Goal: Information Seeking & Learning: Learn about a topic

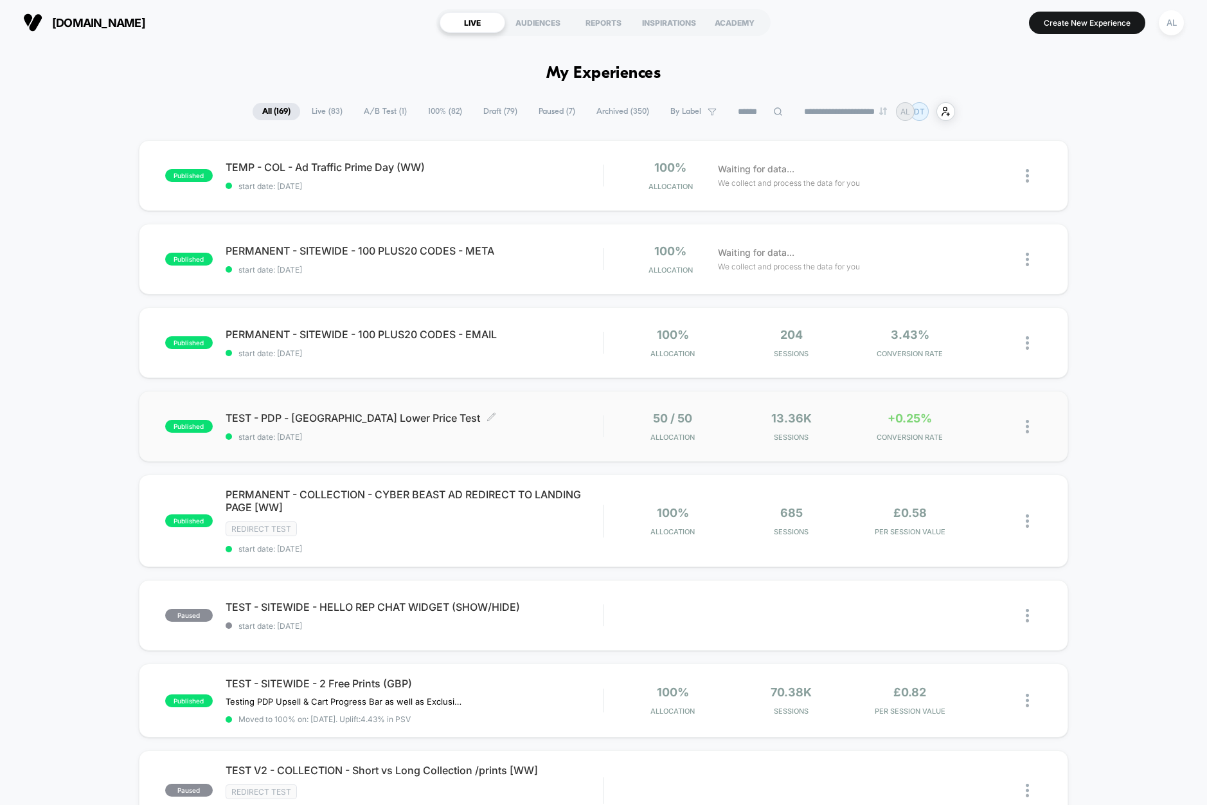
click at [537, 425] on div "TEST - PDP - [GEOGRAPHIC_DATA] Lower Price Test Click to edit experience detail…" at bounding box center [414, 426] width 377 height 30
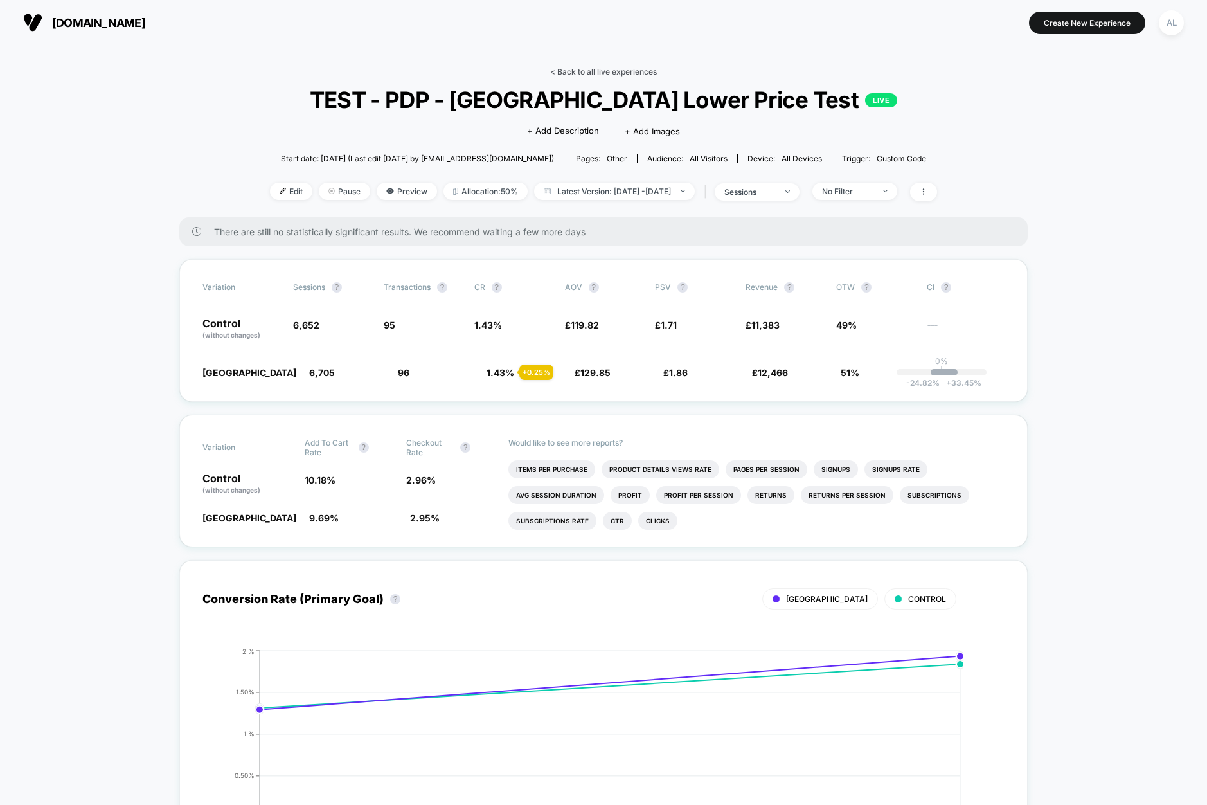
click at [604, 69] on link "< Back to all live experiences" at bounding box center [603, 72] width 107 height 10
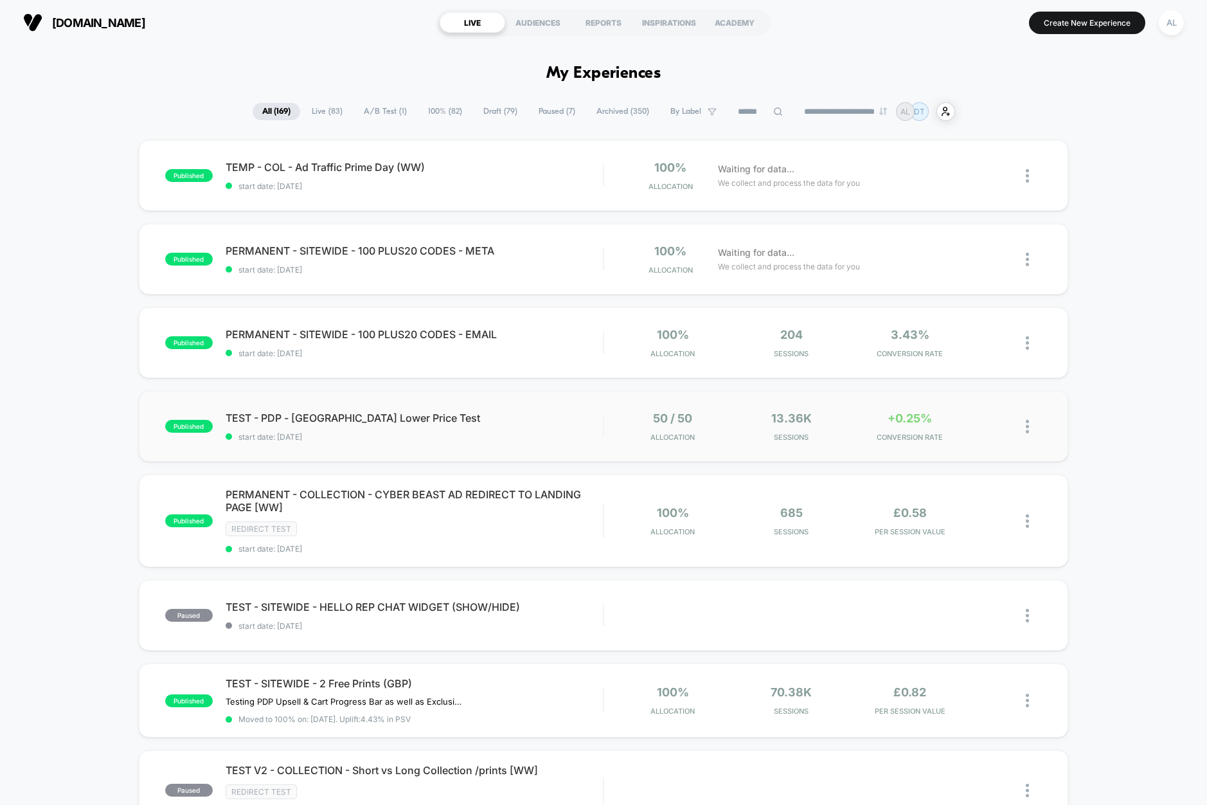
drag, startPoint x: 434, startPoint y: 413, endPoint x: 474, endPoint y: 404, distance: 40.2
click at [505, 411] on span "TEST - PDP - [GEOGRAPHIC_DATA] Lower Price Test Click to edit experience details" at bounding box center [414, 417] width 377 height 13
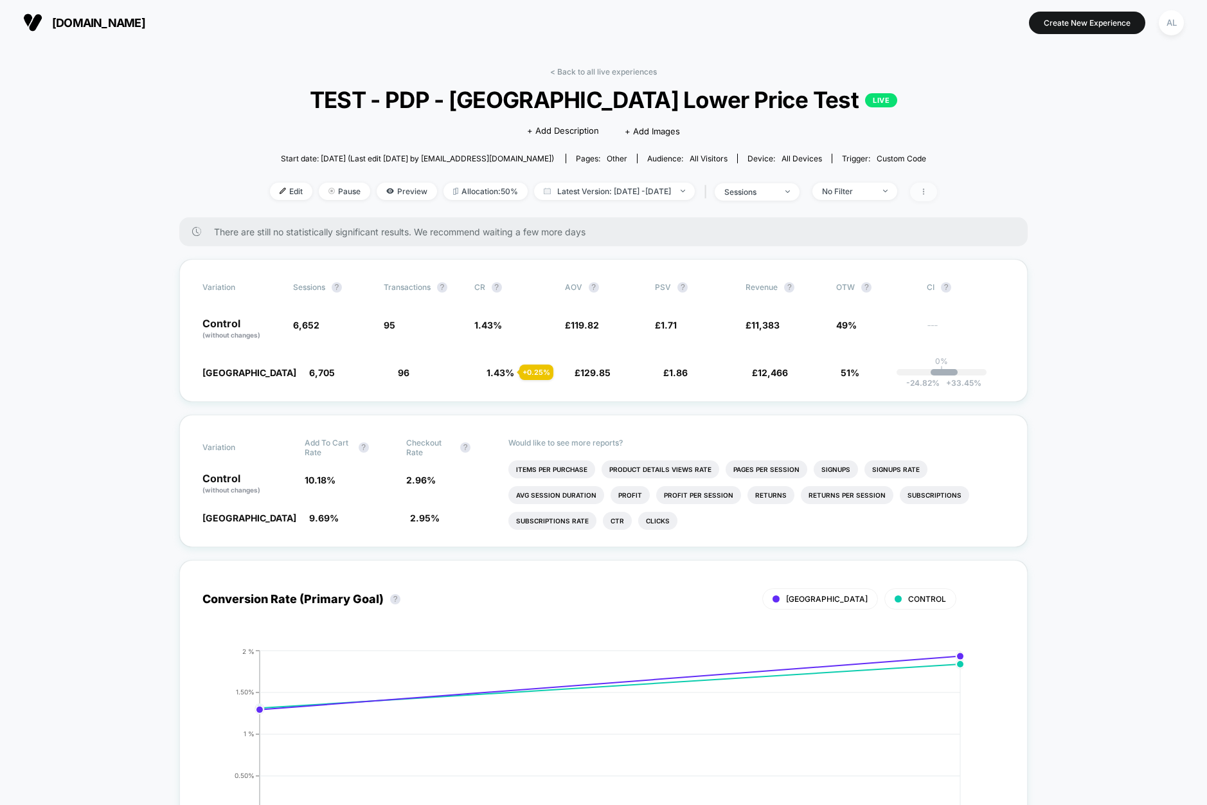
click at [927, 192] on icon at bounding box center [924, 192] width 8 height 8
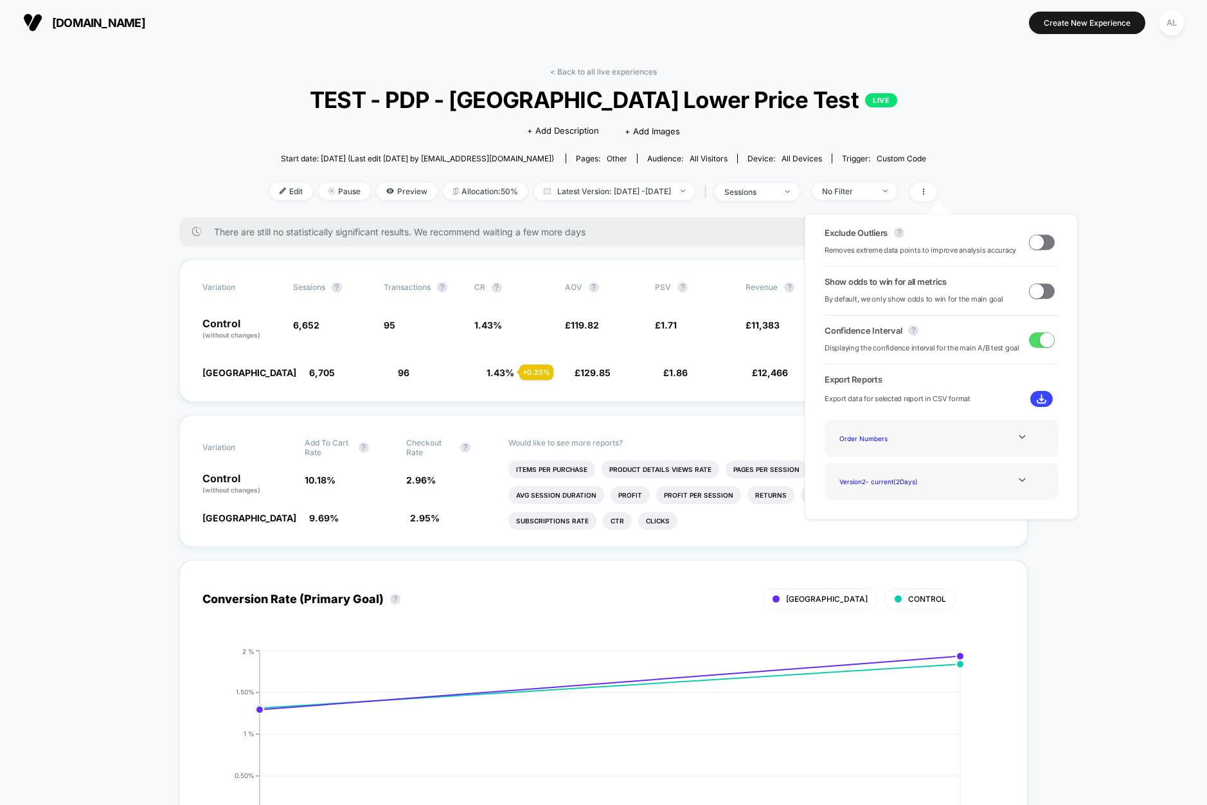
click at [1039, 238] on span at bounding box center [1042, 242] width 26 height 15
click at [1040, 238] on span at bounding box center [1047, 242] width 14 height 14
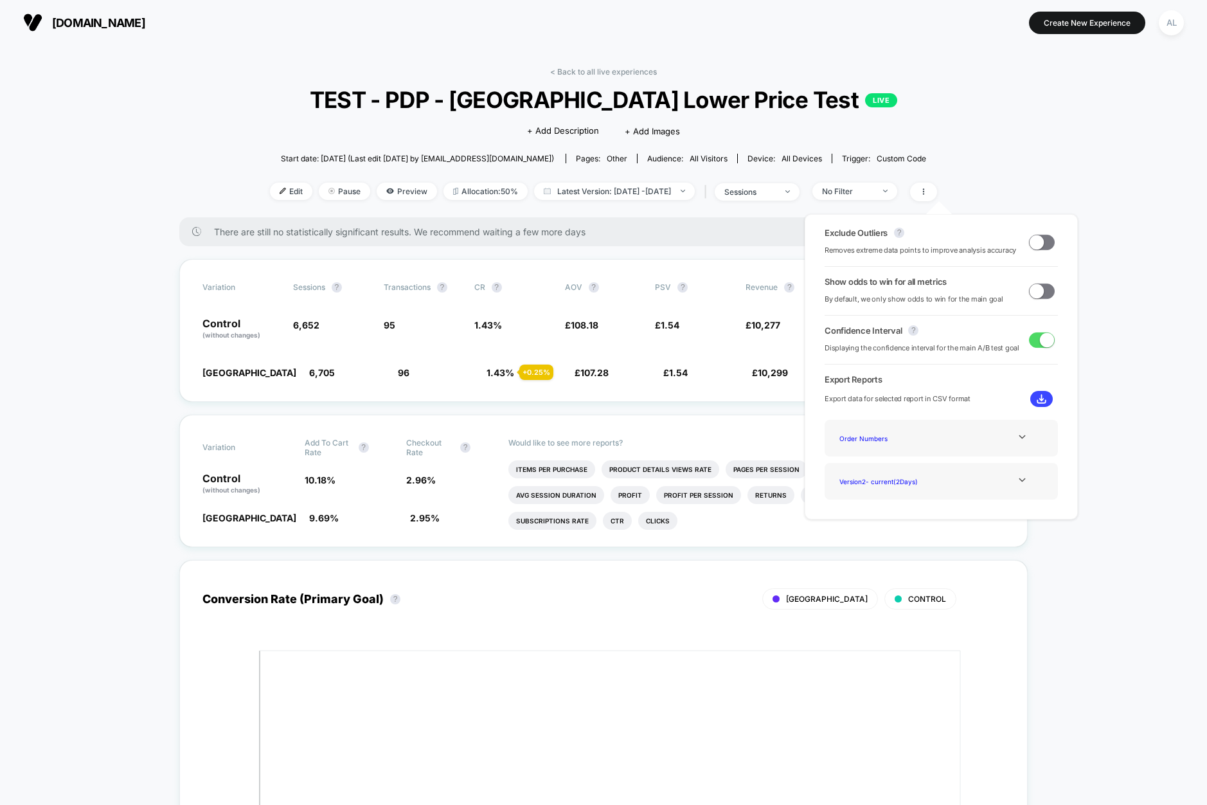
click at [1033, 286] on span at bounding box center [1037, 290] width 14 height 14
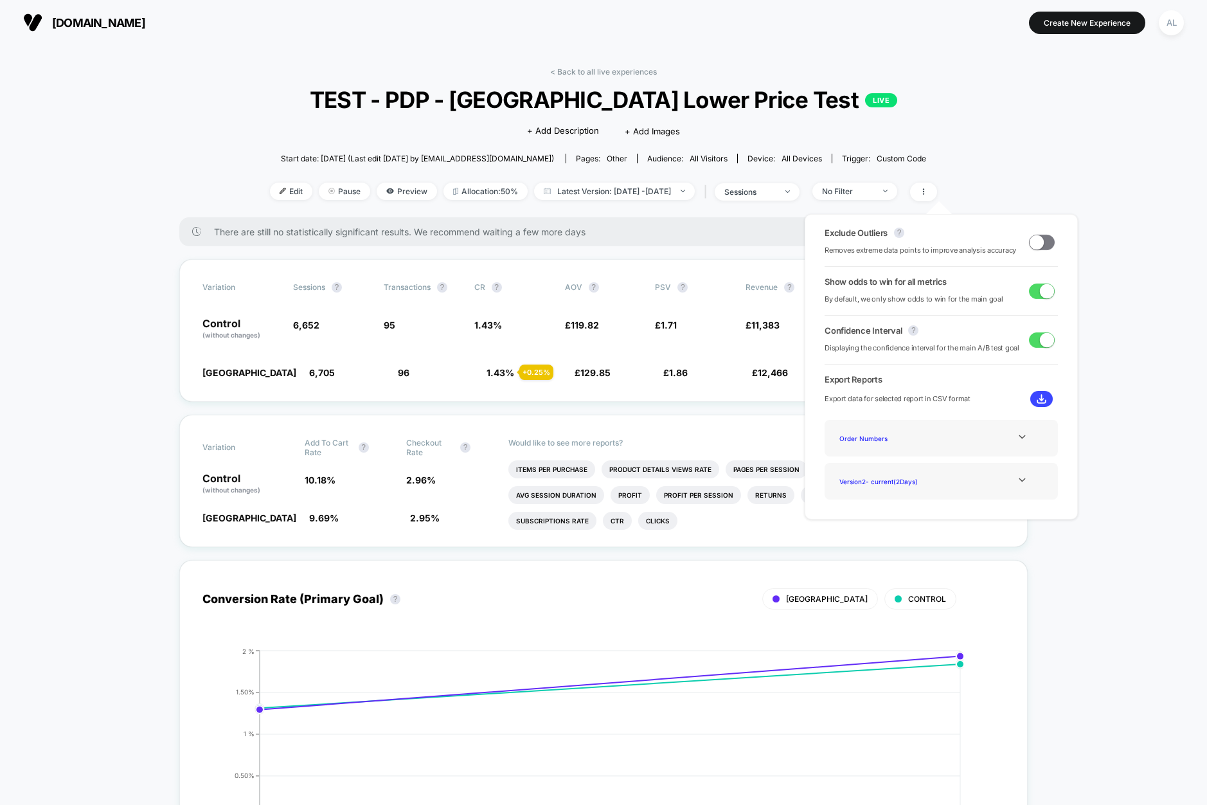
click at [1048, 252] on div "Exclude Outliers ? Removes extreme data points to improve analysis accuracy" at bounding box center [941, 242] width 233 height 29
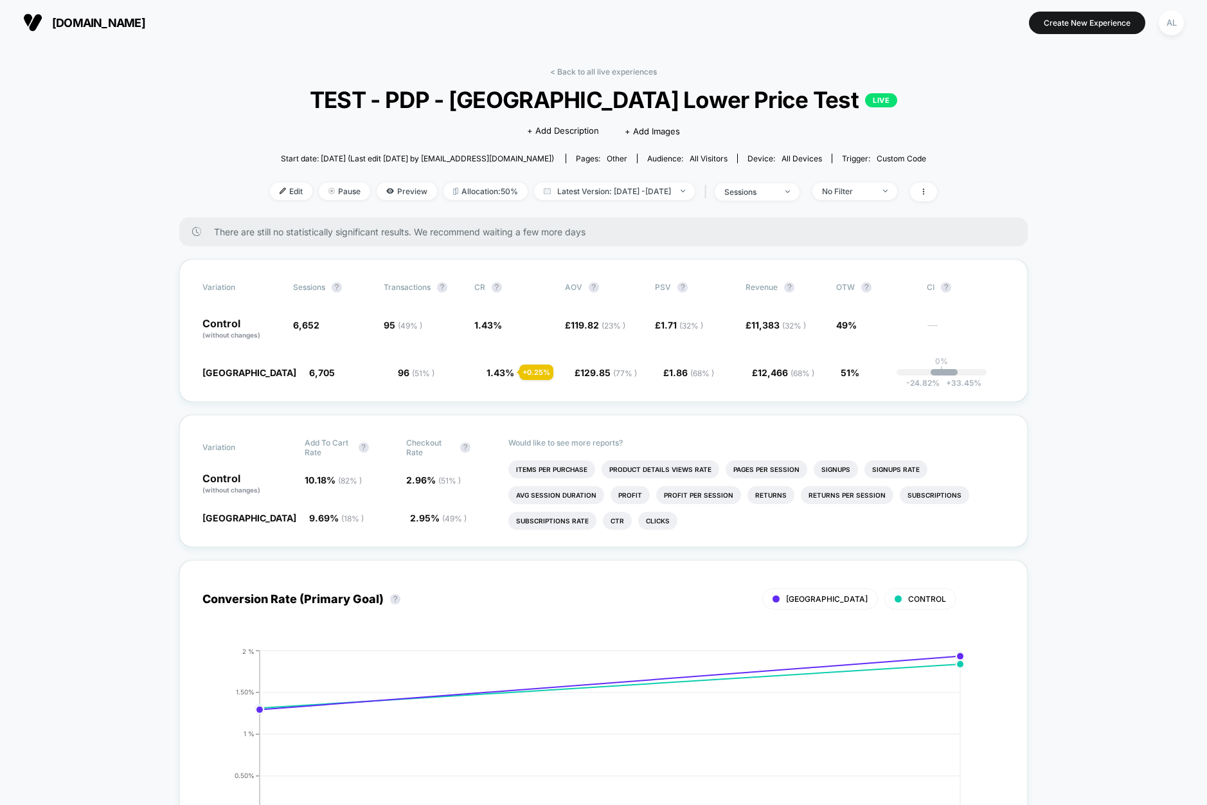
click at [582, 69] on link "< Back to all live experiences" at bounding box center [603, 72] width 107 height 10
